Goal: Information Seeking & Learning: Find specific fact

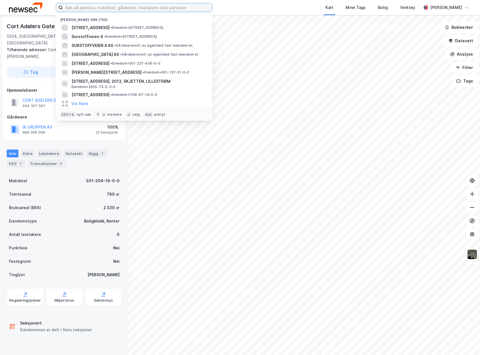
click at [100, 8] on input at bounding box center [137, 7] width 149 height 8
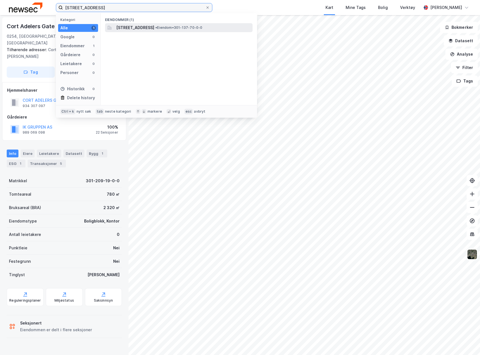
type input "[STREET_ADDRESS]"
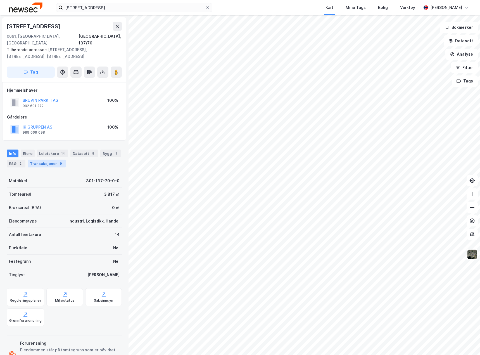
click at [48, 160] on div "Transaksjoner 9" at bounding box center [47, 164] width 38 height 8
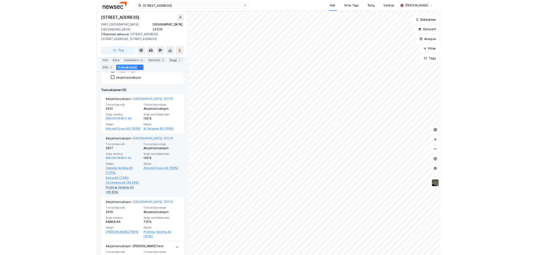
scroll to position [143, 0]
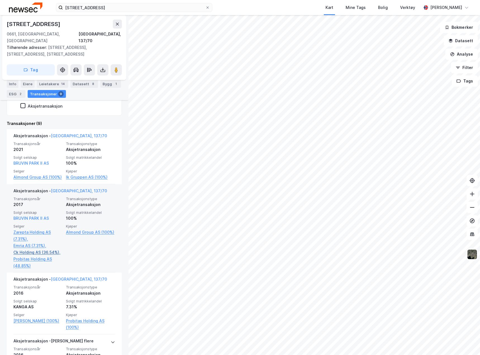
click at [36, 253] on link "Ck Holding AS (36.54%)," at bounding box center [37, 252] width 49 height 7
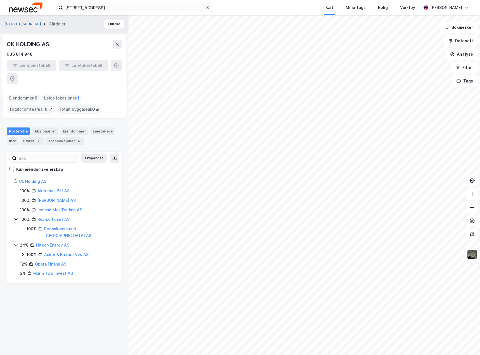
click at [116, 69] on div "Eiendomstabell Leietakertabell" at bounding box center [64, 72] width 115 height 25
click at [47, 55] on div "936 814 948" at bounding box center [64, 54] width 115 height 7
copy div "936 814 948"
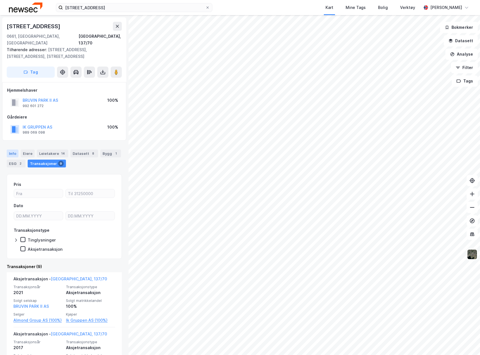
click at [11, 150] on div "Info" at bounding box center [13, 154] width 12 height 8
